Goal: Transaction & Acquisition: Purchase product/service

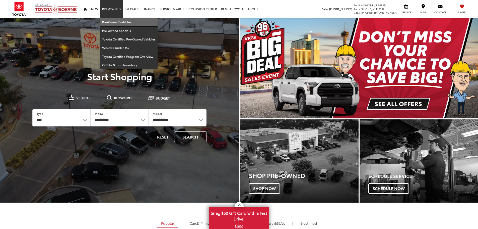
click at [116, 24] on link "Pre-Owned Vehicles" at bounding box center [128, 22] width 57 height 9
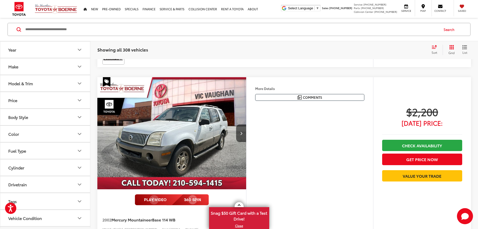
click at [38, 86] on button "Model & Trim" at bounding box center [45, 83] width 90 height 16
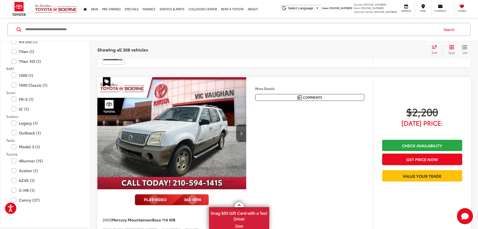
scroll to position [803, 0]
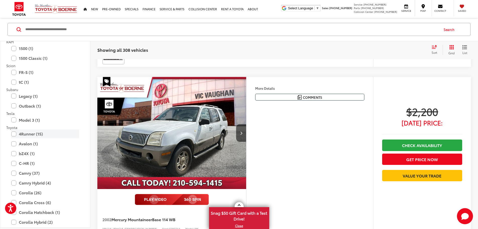
click at [27, 136] on label "4Runner (15)" at bounding box center [45, 133] width 68 height 9
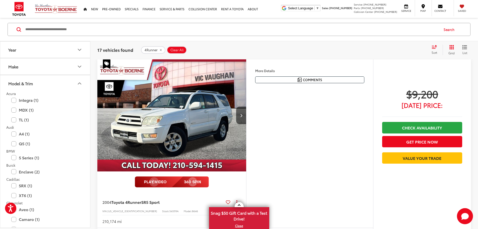
click at [37, 81] on button "Model & Trim" at bounding box center [45, 83] width 90 height 16
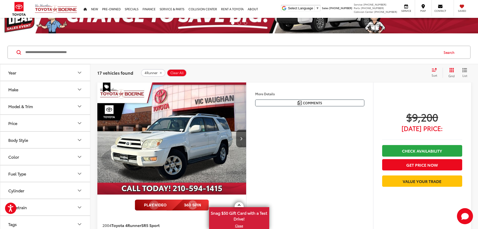
scroll to position [30, 0]
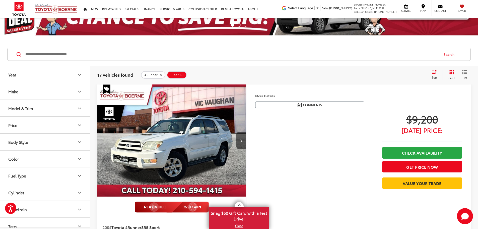
click at [433, 72] on icon "Select sort value" at bounding box center [434, 71] width 5 height 3
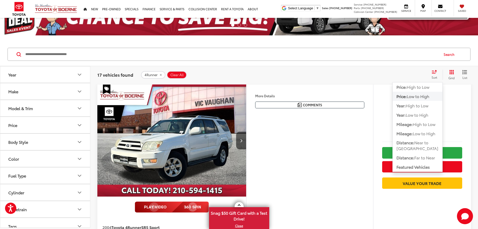
click at [418, 93] on button "Price: Low to High" at bounding box center [418, 96] width 50 height 9
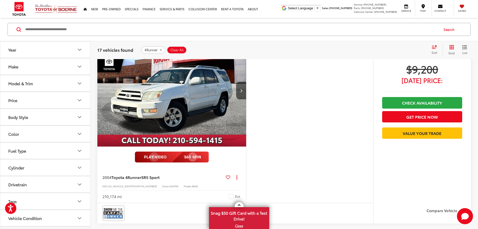
scroll to position [81, 0]
click at [208, 127] on img "2004 Toyota 4Runner SR5 Sport 0" at bounding box center [172, 90] width 150 height 112
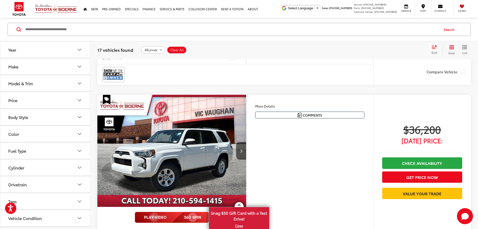
scroll to position [0, 0]
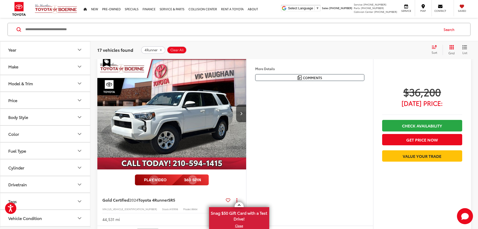
click at [228, 139] on img "2024 Toyota 4Runner SR5 0" at bounding box center [172, 113] width 150 height 112
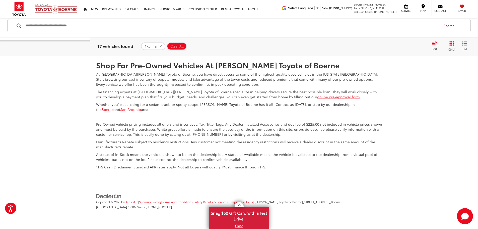
click at [400, 45] on link "2" at bounding box center [404, 40] width 8 height 9
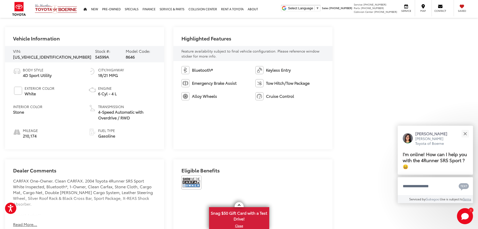
scroll to position [226, 0]
